Goal: Understand process/instructions: Learn how to perform a task or action

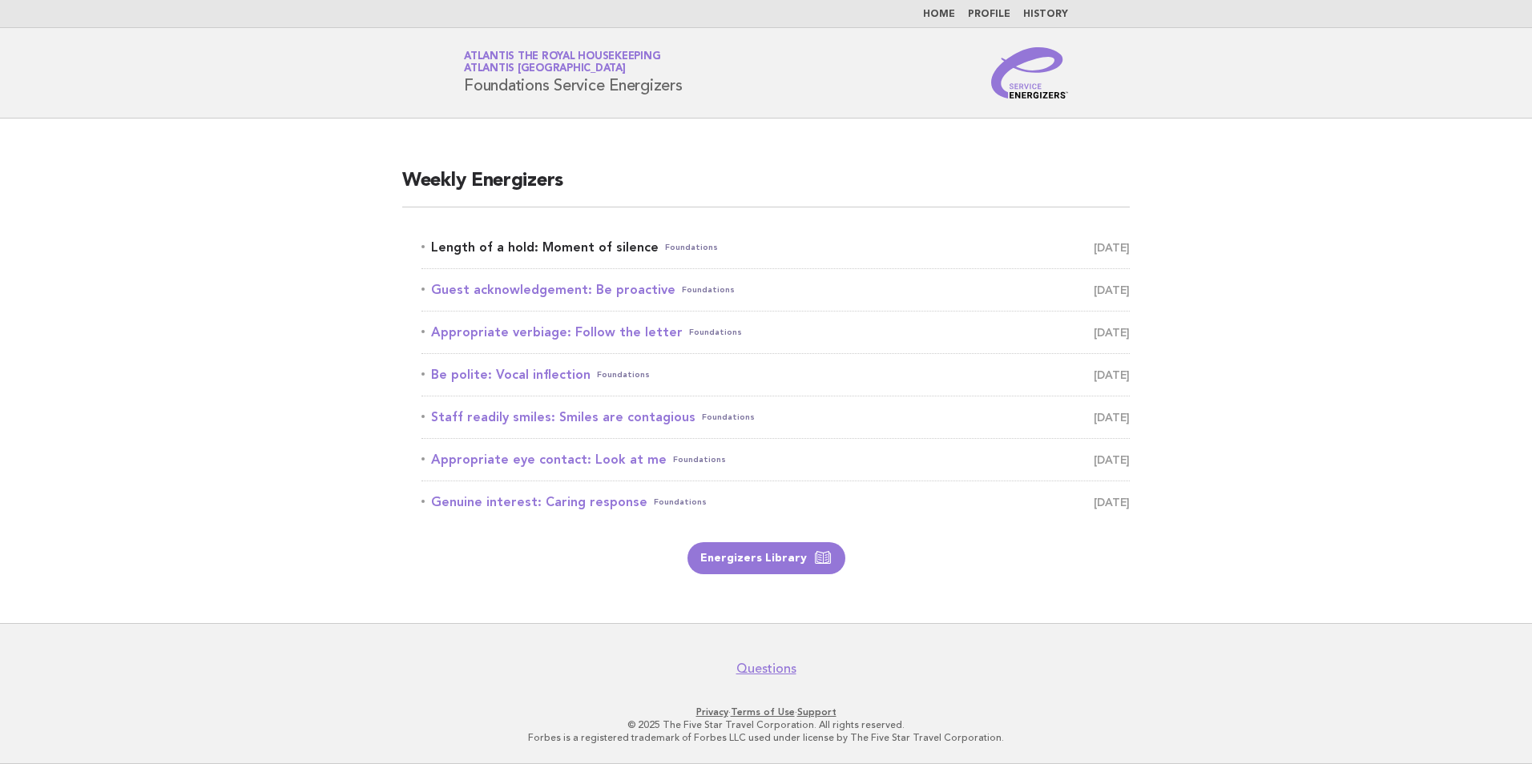
click at [553, 247] on link "Length of a hold: Moment of silence Foundations August 21" at bounding box center [775, 247] width 708 height 22
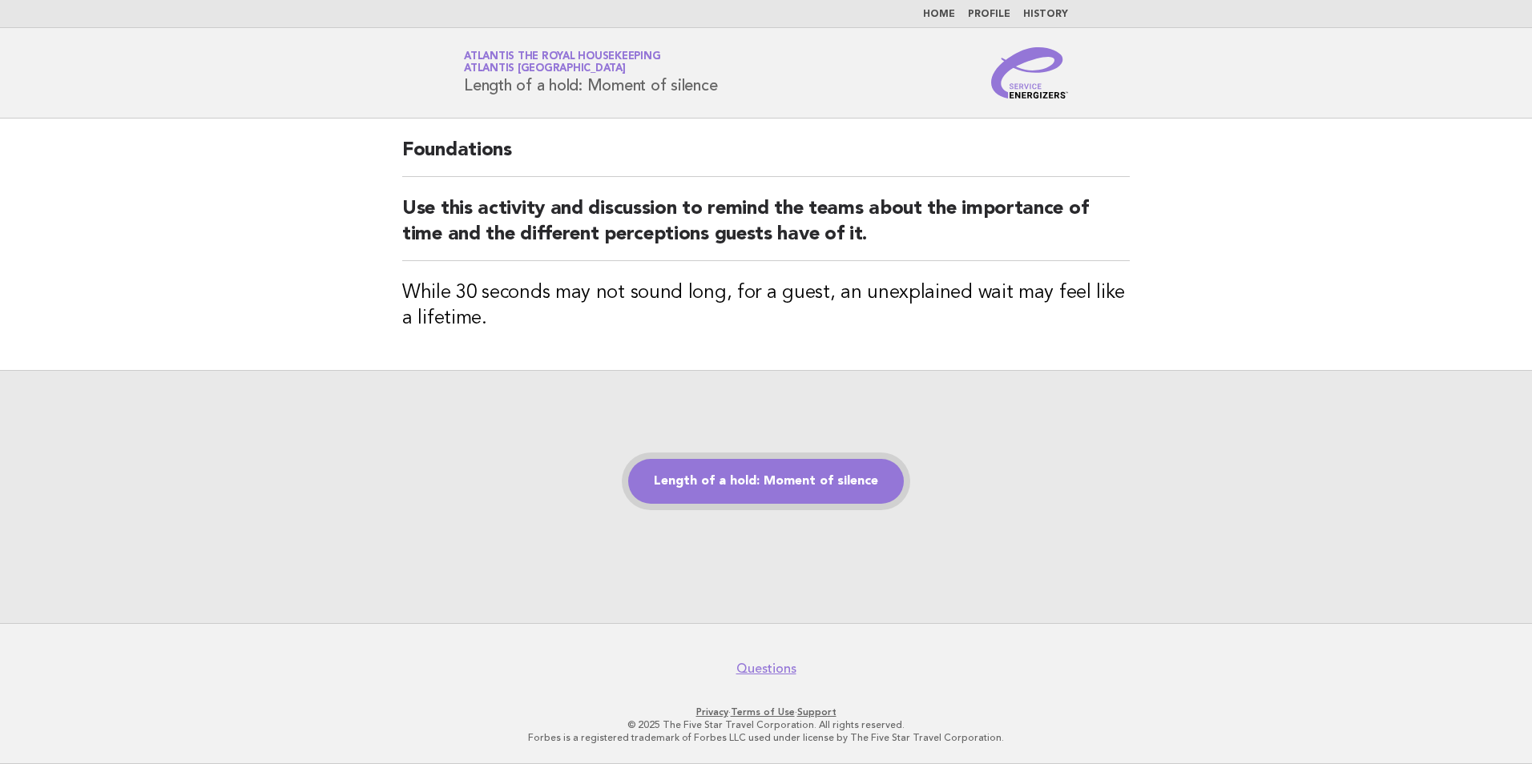
click at [784, 488] on link "Length of a hold: Moment of silence" at bounding box center [766, 481] width 276 height 45
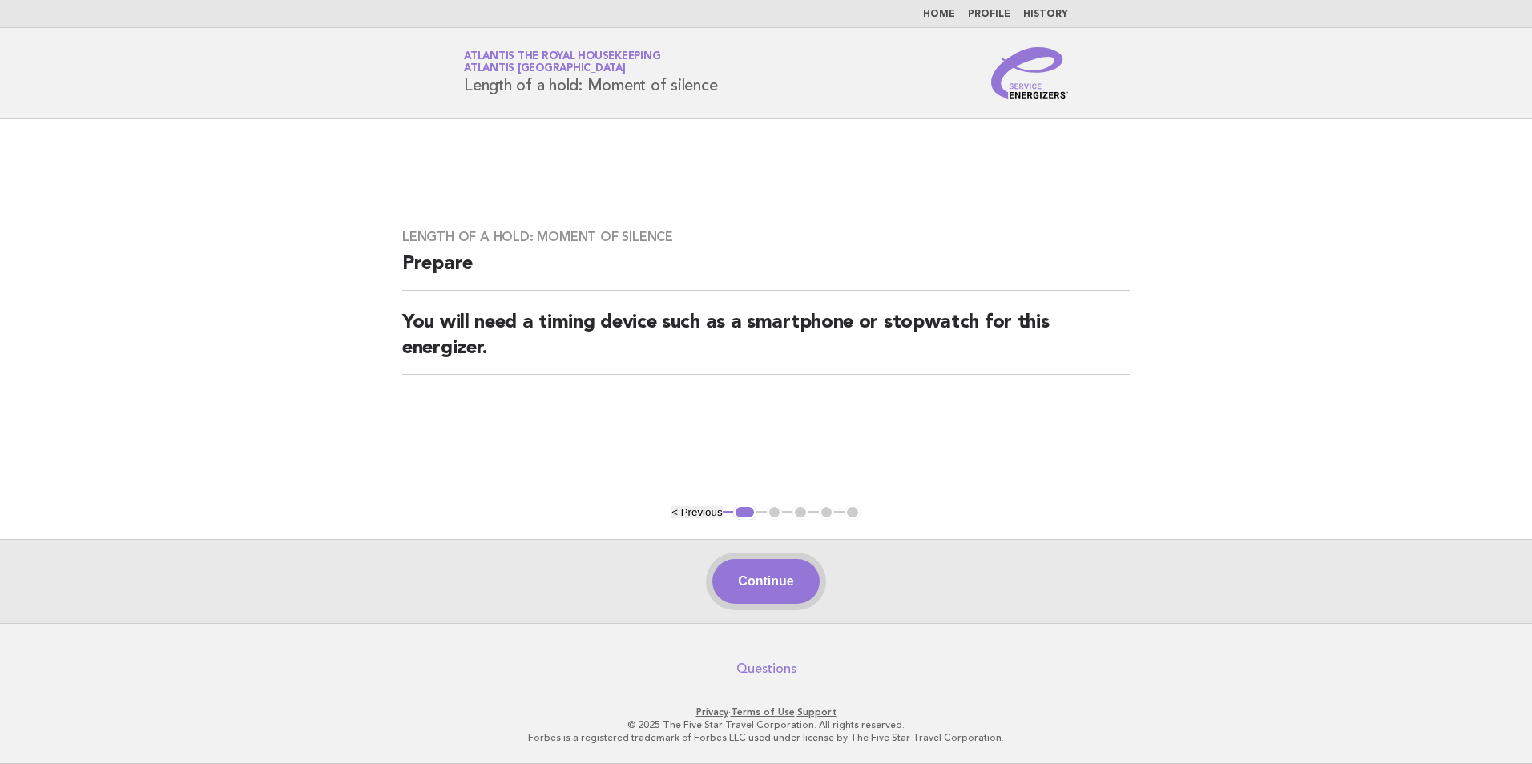
click at [784, 574] on button "Continue" at bounding box center [765, 581] width 107 height 45
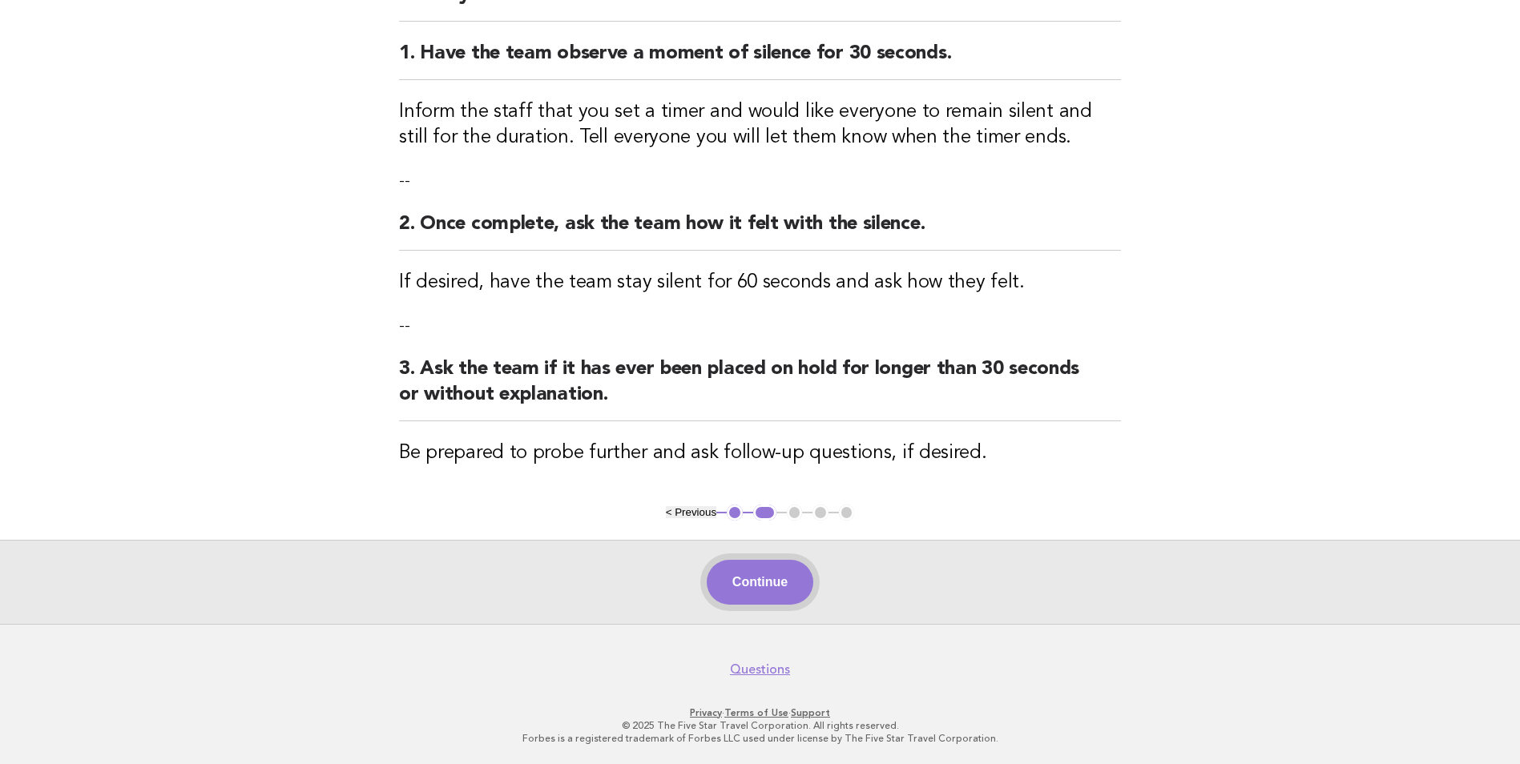
click at [747, 576] on button "Continue" at bounding box center [760, 582] width 107 height 45
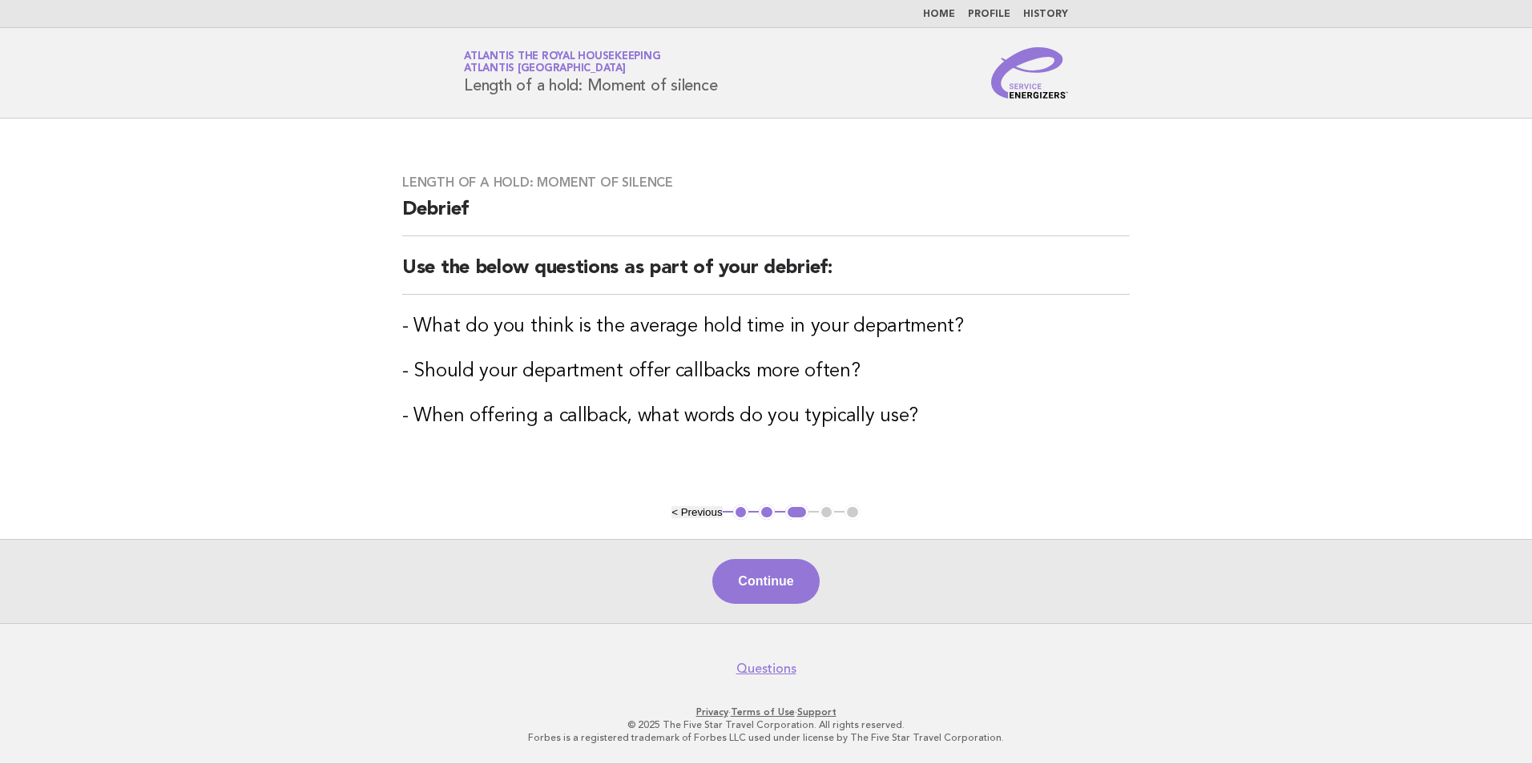
click at [747, 576] on button "Continue" at bounding box center [765, 581] width 107 height 45
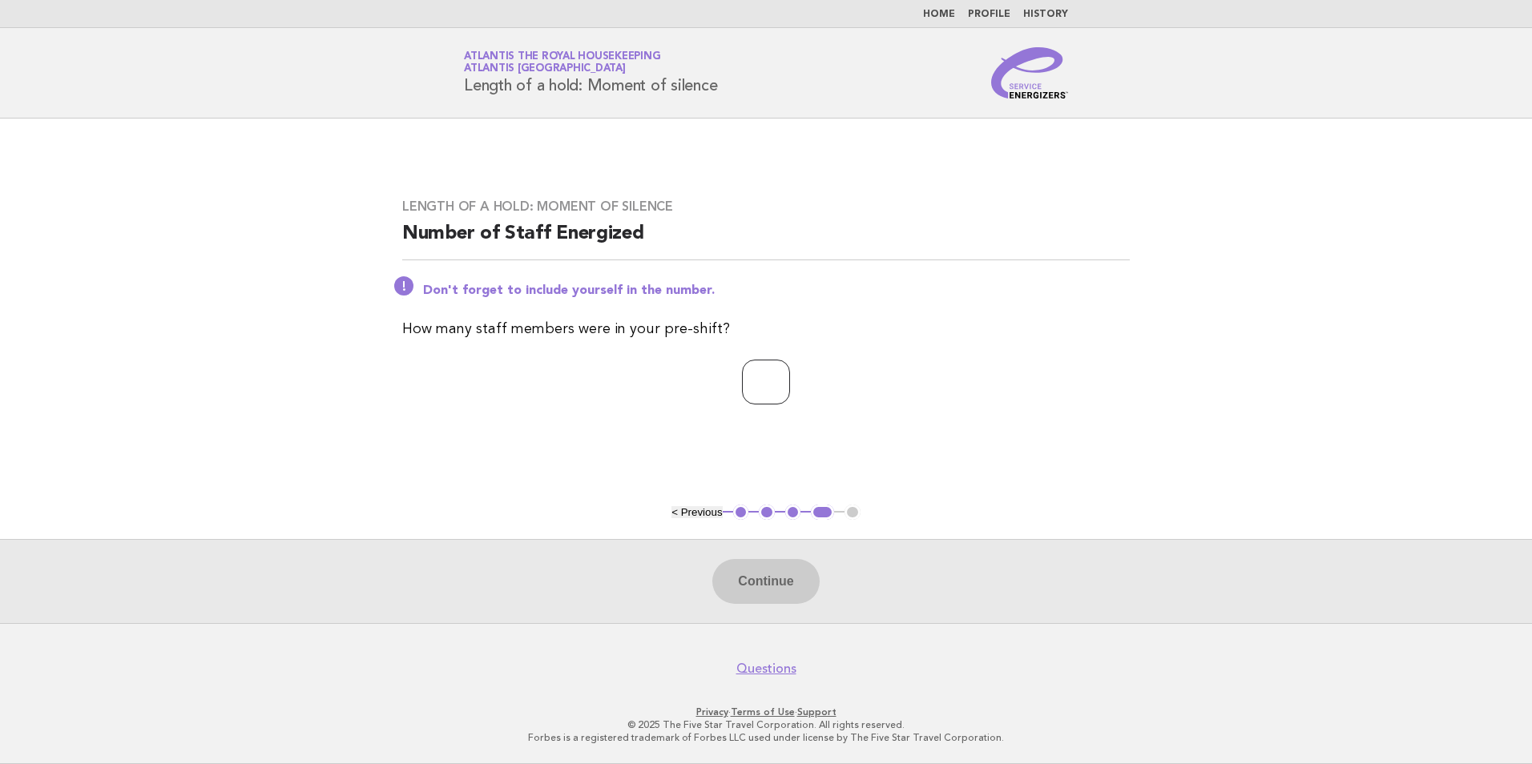
click at [782, 387] on input "number" at bounding box center [766, 382] width 48 height 45
type input "**"
click at [785, 574] on button "Continue" at bounding box center [765, 581] width 107 height 45
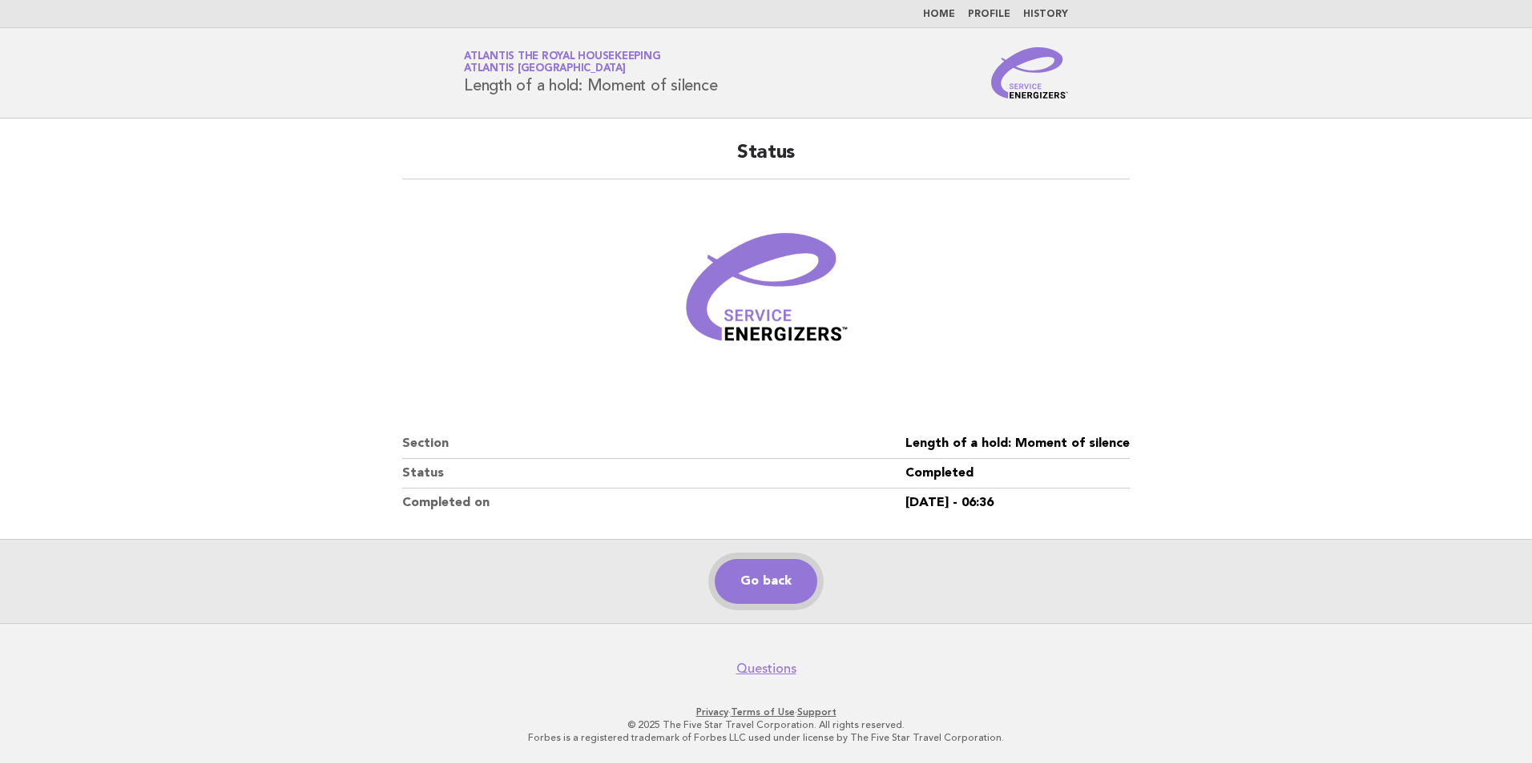
click at [749, 579] on link "Go back" at bounding box center [766, 581] width 103 height 45
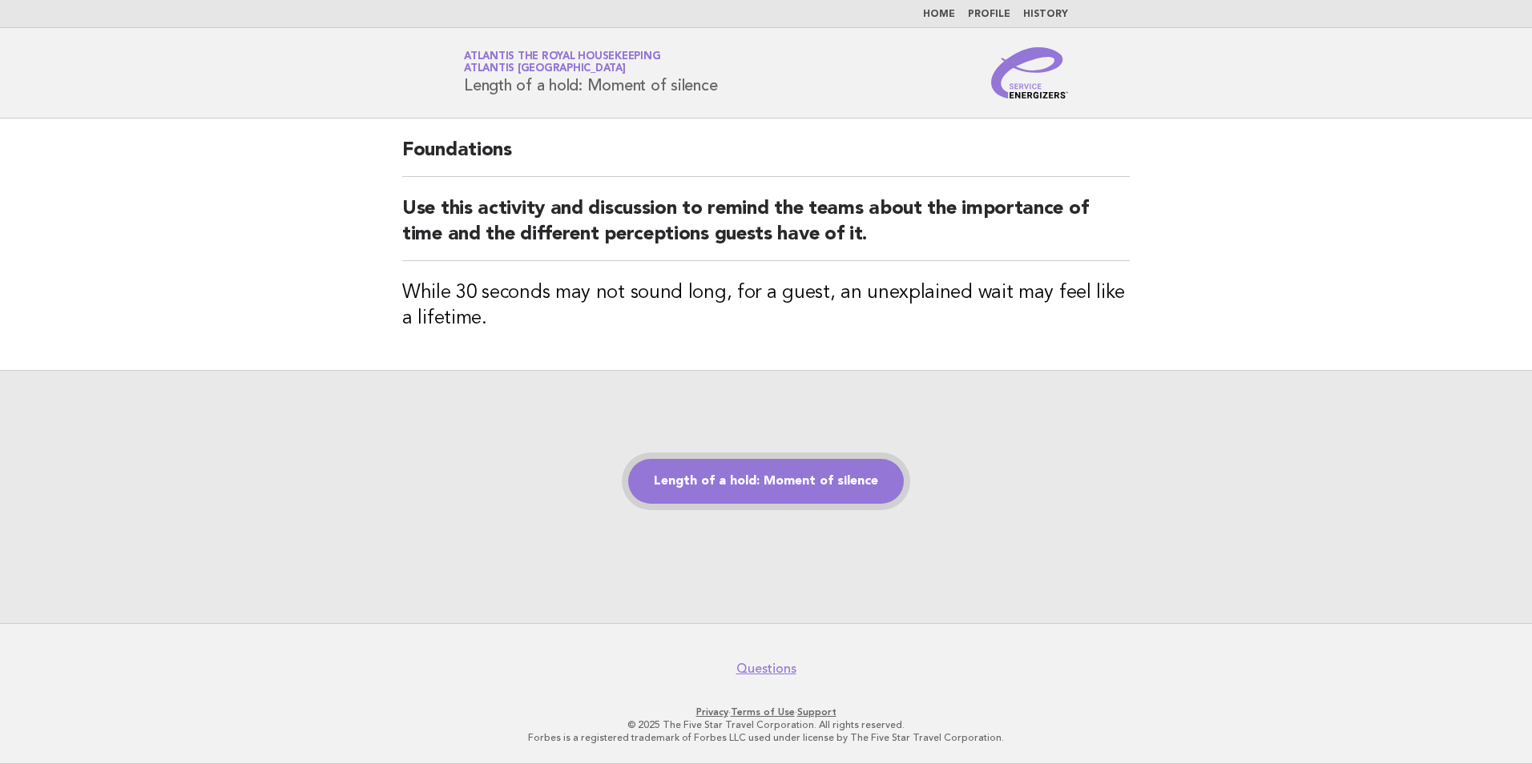
click at [723, 477] on link "Length of a hold: Moment of silence" at bounding box center [766, 481] width 276 height 45
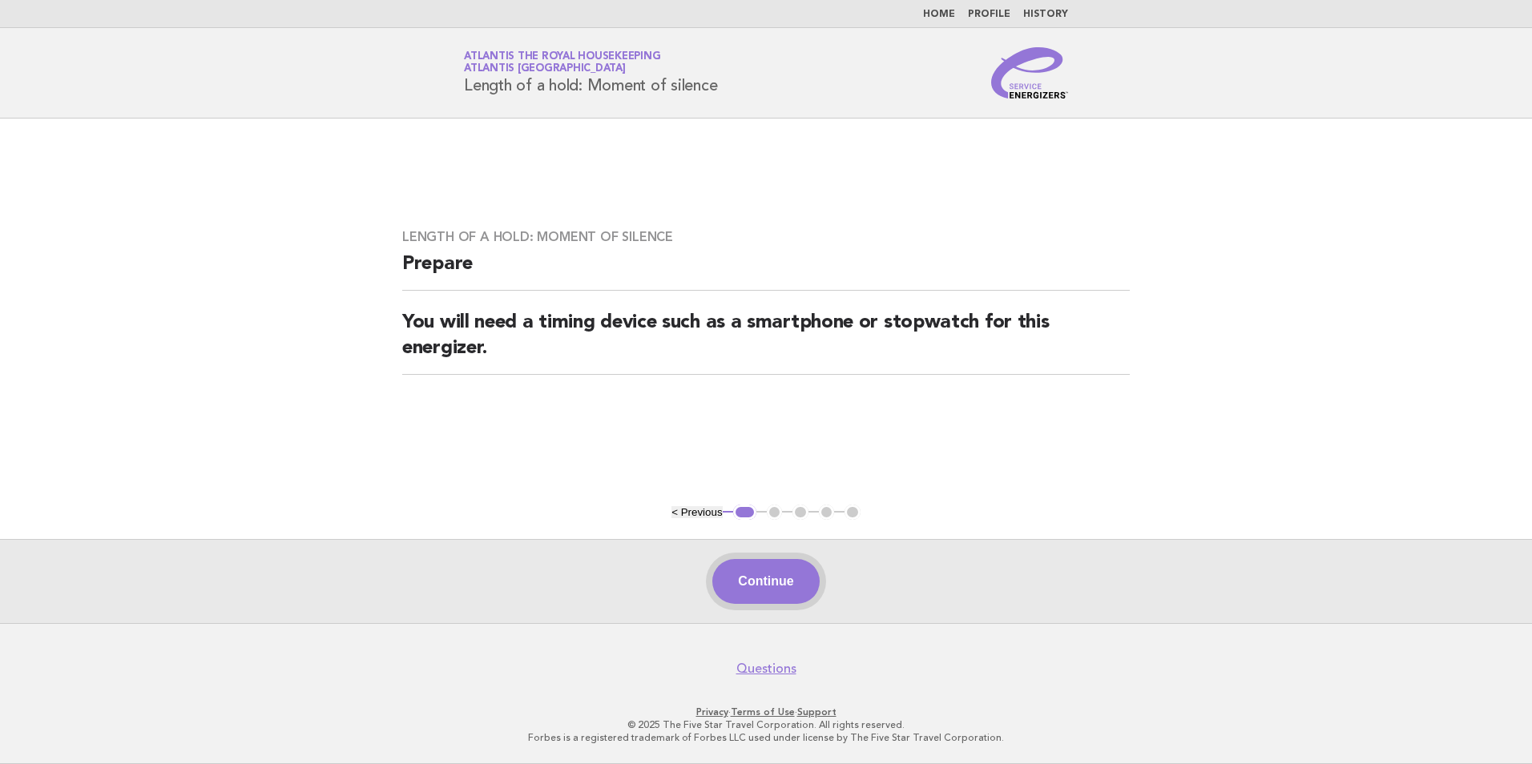
click at [747, 566] on button "Continue" at bounding box center [765, 581] width 107 height 45
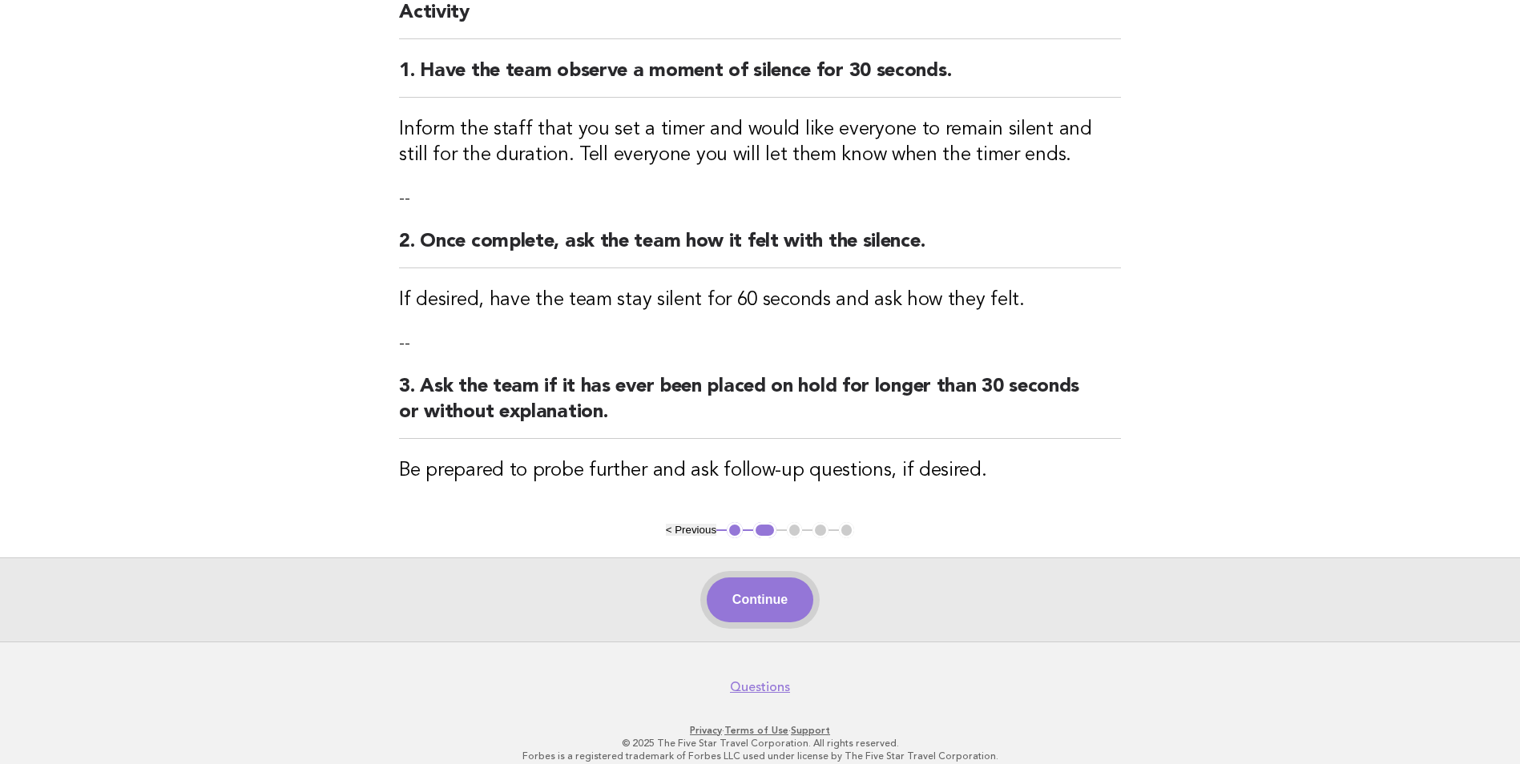
click at [744, 607] on button "Continue" at bounding box center [760, 600] width 107 height 45
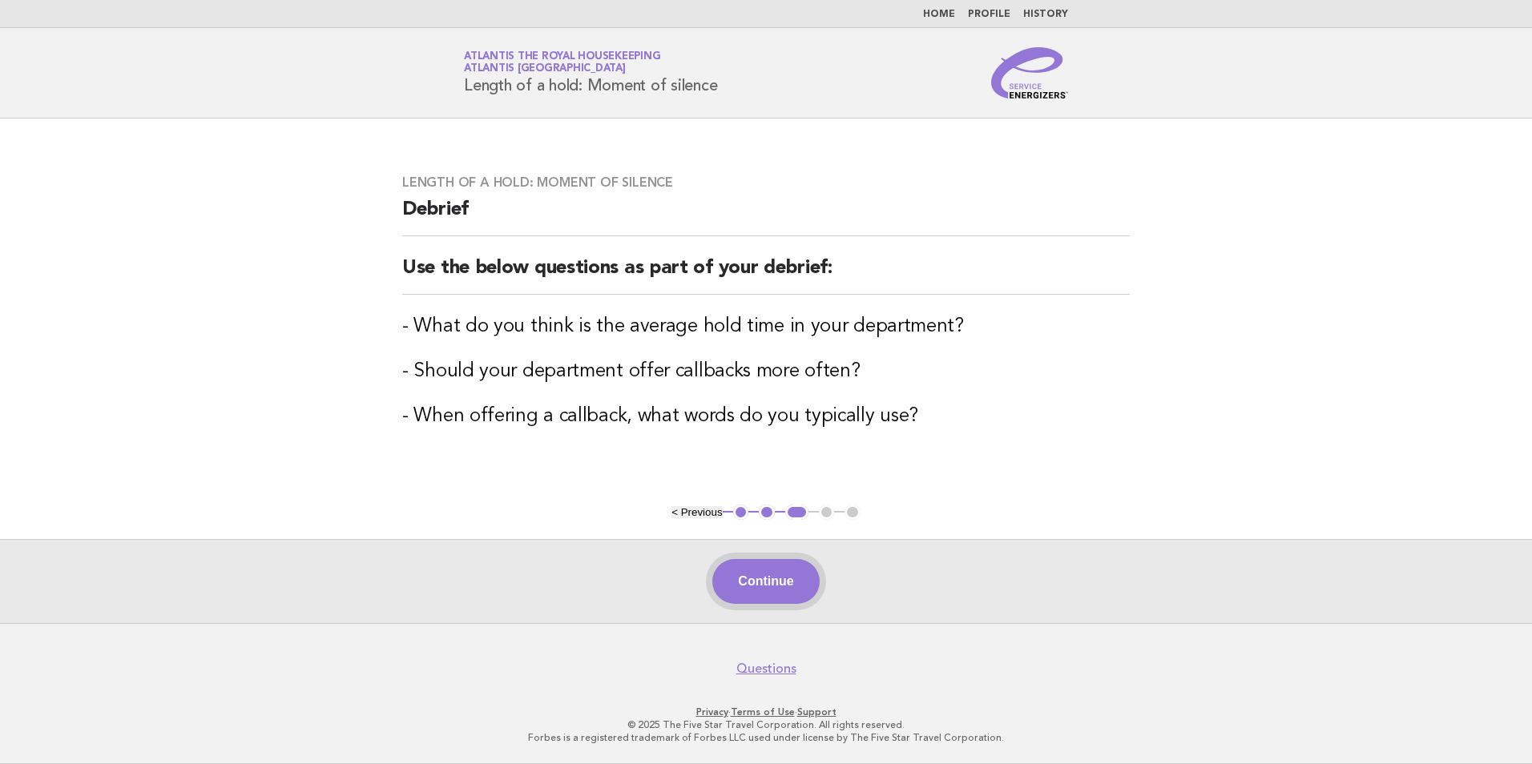
click at [782, 587] on button "Continue" at bounding box center [765, 581] width 107 height 45
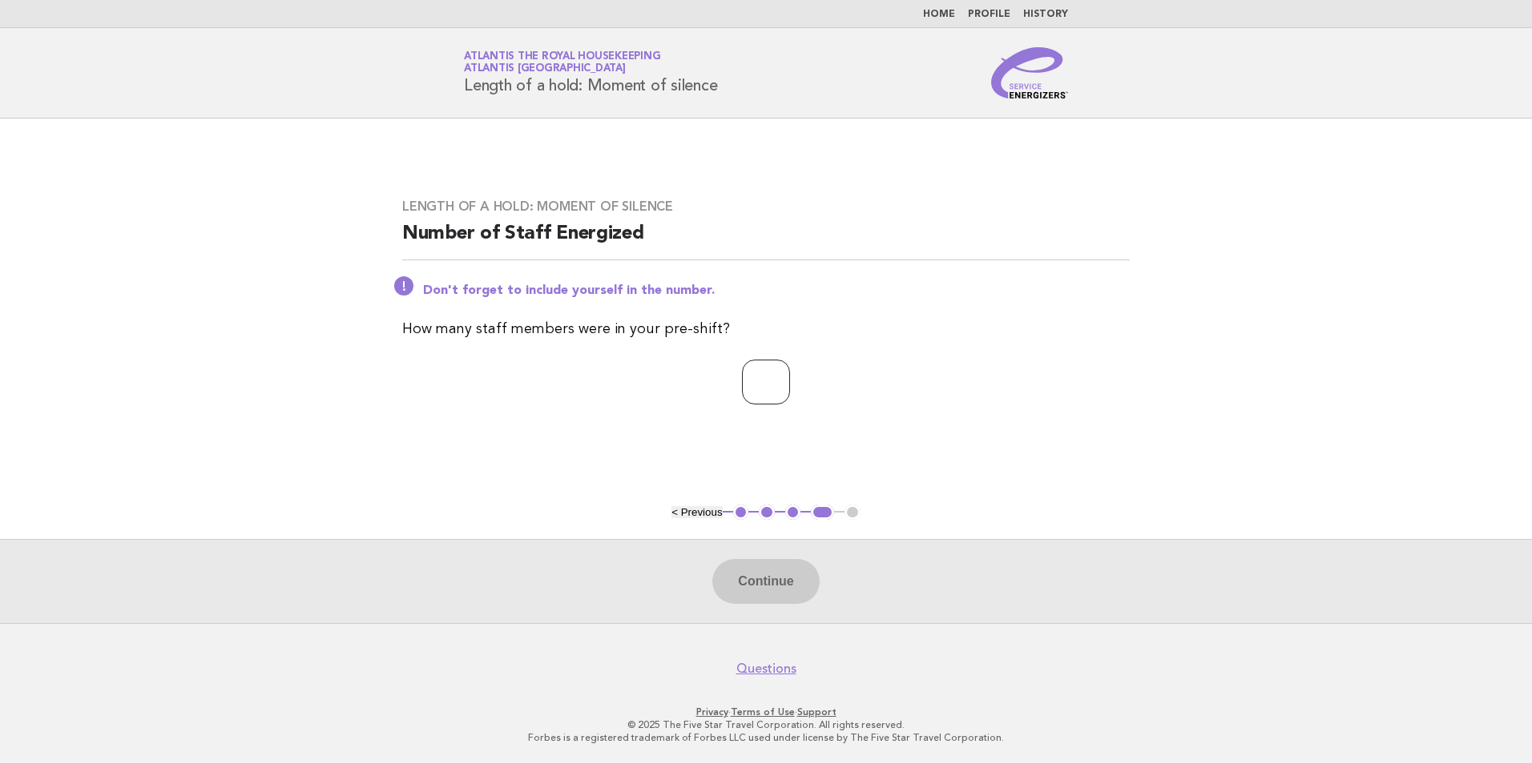
click at [773, 379] on input "number" at bounding box center [766, 382] width 48 height 45
type input "**"
click at [769, 578] on button "Continue" at bounding box center [765, 581] width 107 height 45
